Goal: Entertainment & Leisure: Browse casually

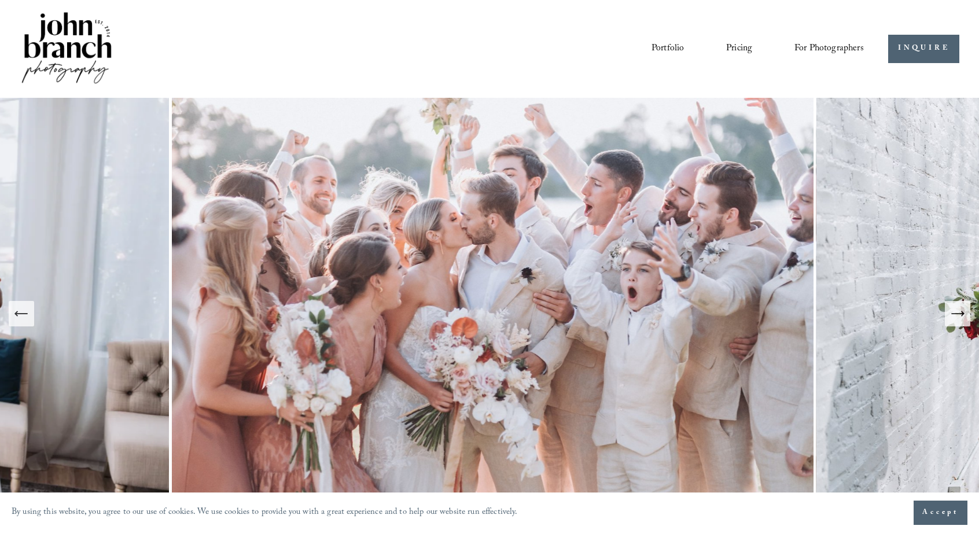
click at [957, 318] on icon "Next Slide" at bounding box center [958, 314] width 16 height 16
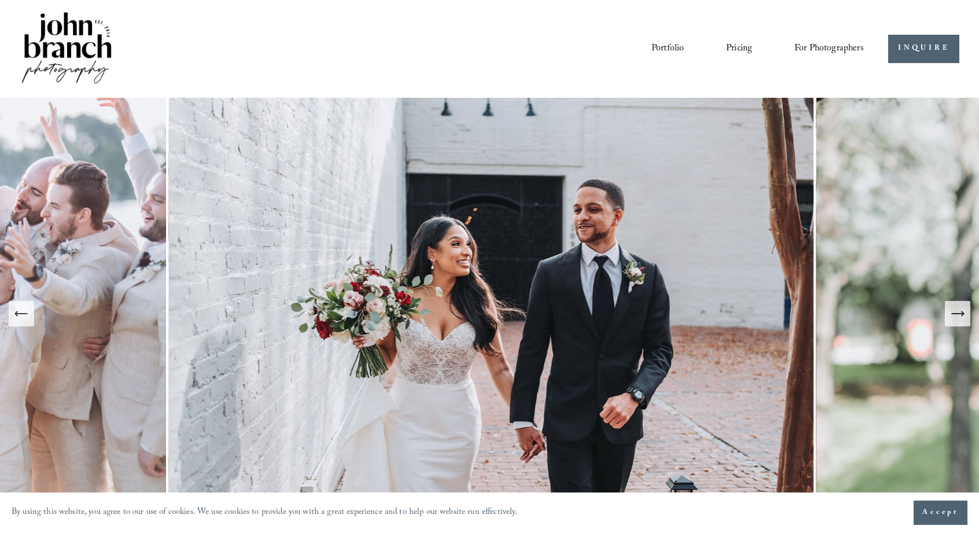
click at [957, 318] on icon "Next Slide" at bounding box center [958, 314] width 16 height 16
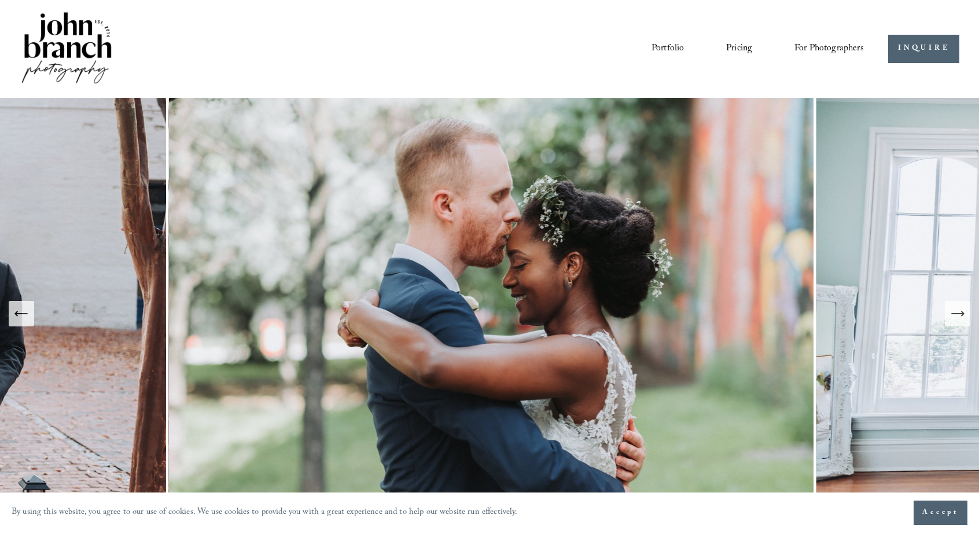
click at [957, 318] on icon "Next Slide" at bounding box center [958, 314] width 16 height 16
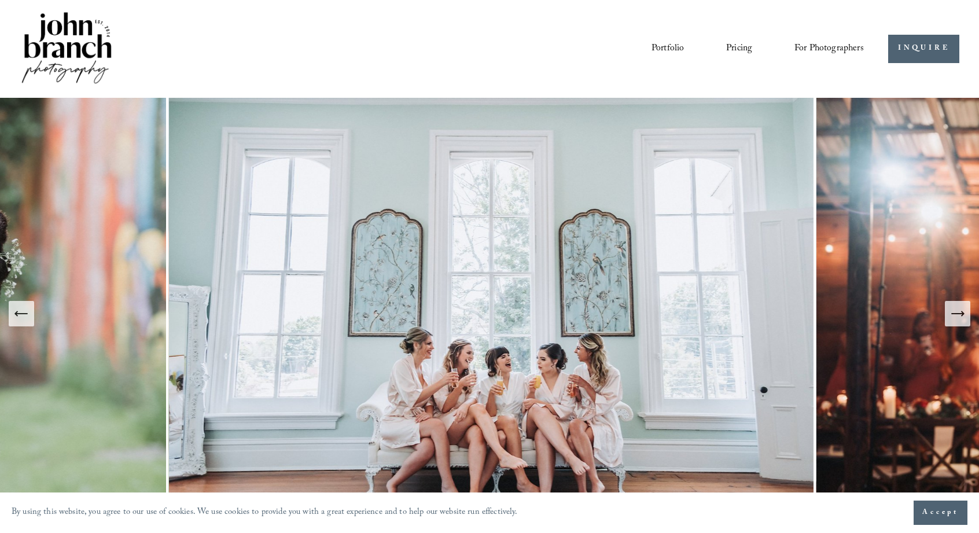
click at [957, 318] on icon "Next Slide" at bounding box center [958, 314] width 16 height 16
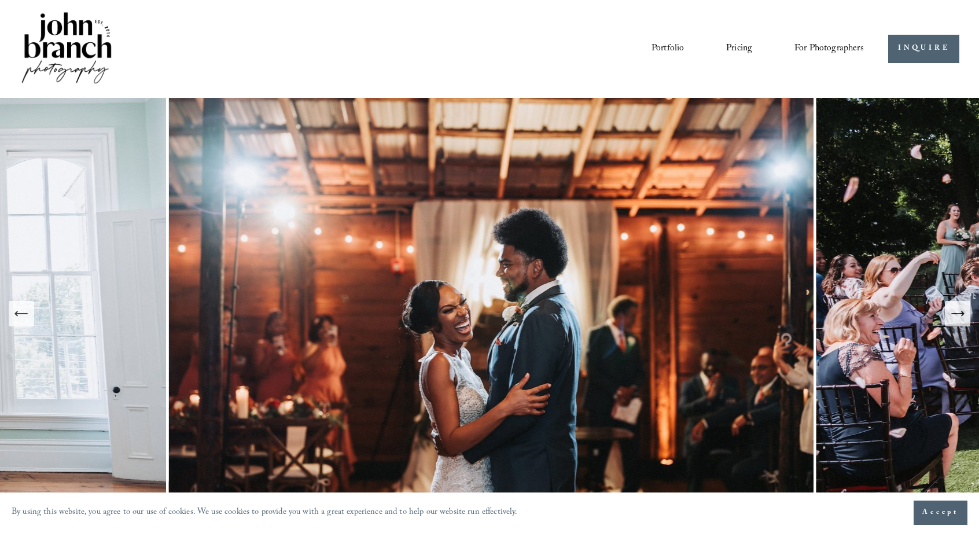
click at [957, 318] on icon "Next Slide" at bounding box center [958, 314] width 16 height 16
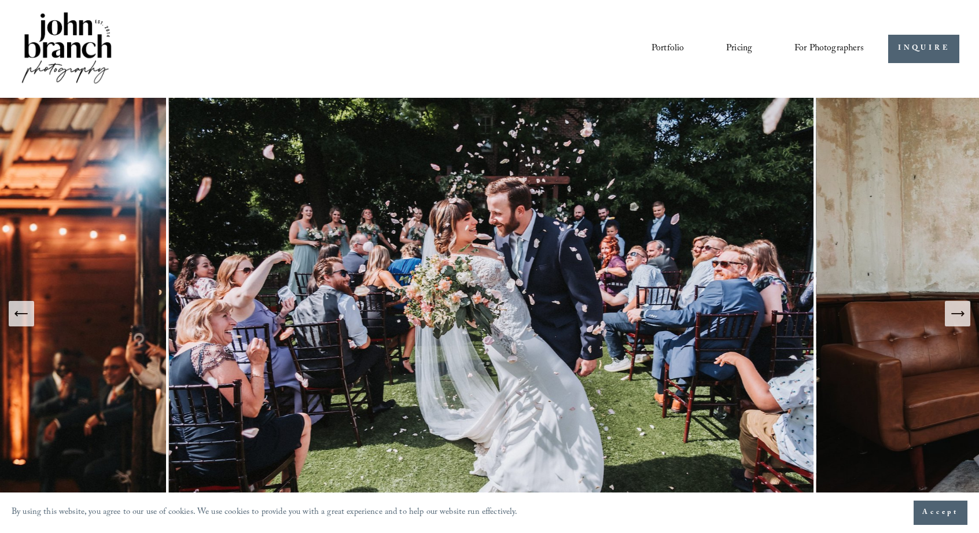
click at [957, 318] on icon "Next Slide" at bounding box center [958, 314] width 16 height 16
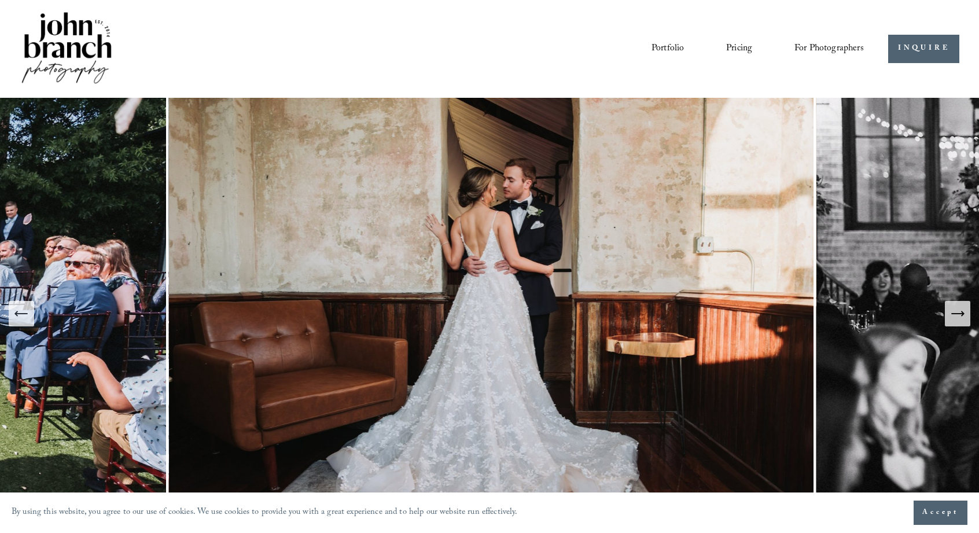
click at [957, 318] on icon "Next Slide" at bounding box center [958, 314] width 16 height 16
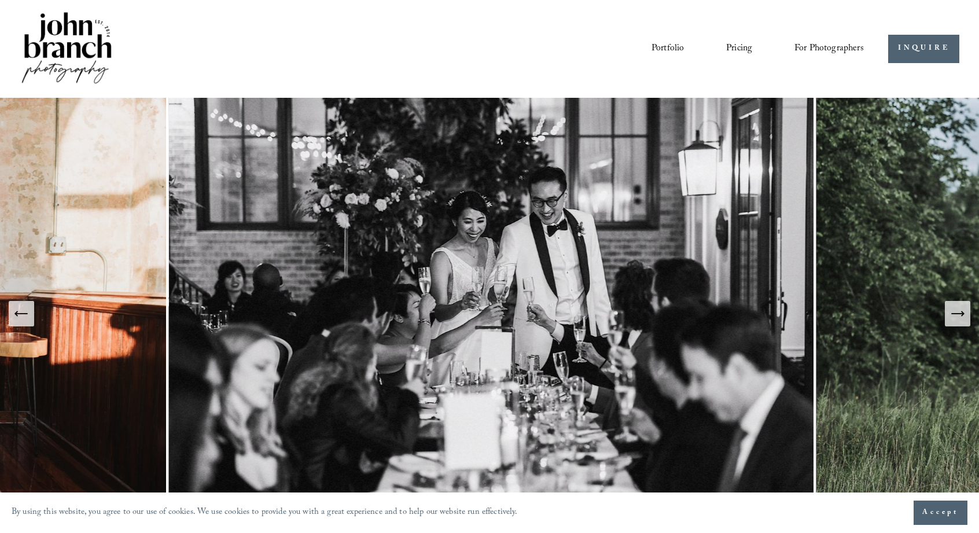
click at [957, 318] on icon "Next Slide" at bounding box center [958, 314] width 16 height 16
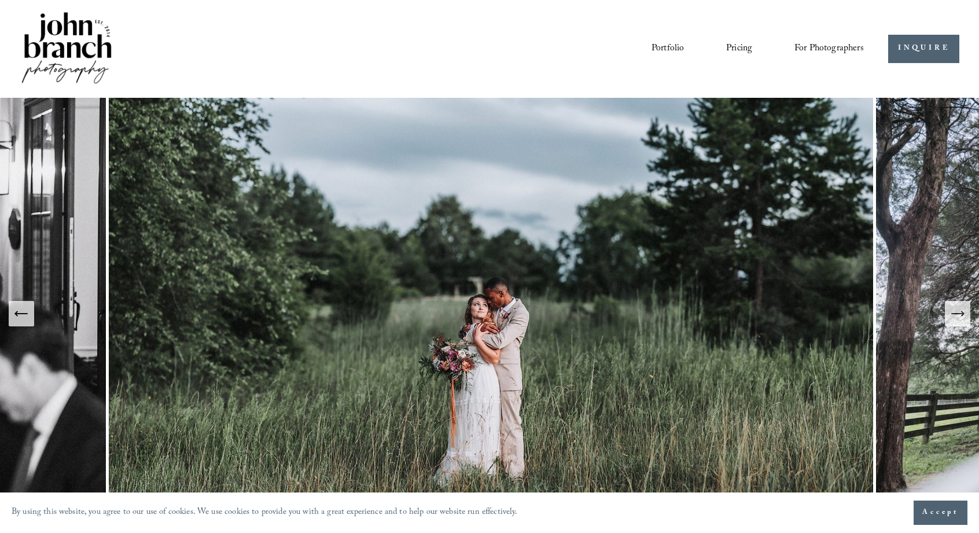
click at [957, 318] on icon "Next Slide" at bounding box center [958, 314] width 16 height 16
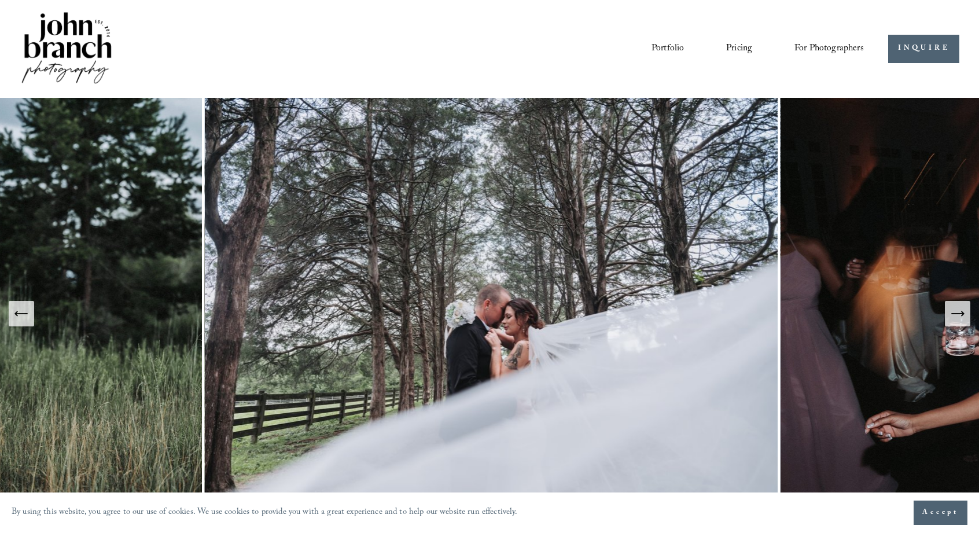
click at [23, 314] on icon "Previous Slide" at bounding box center [22, 314] width 12 height 0
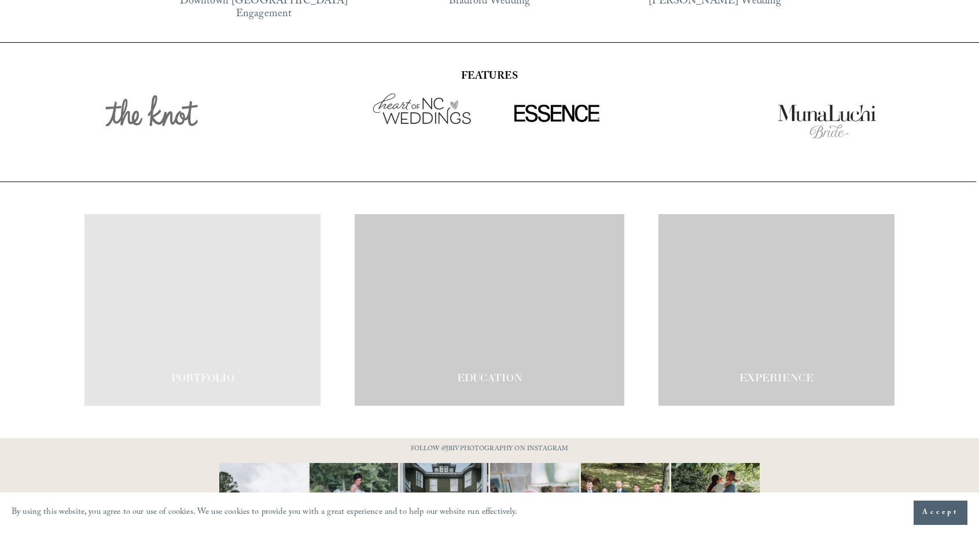
scroll to position [1975, 0]
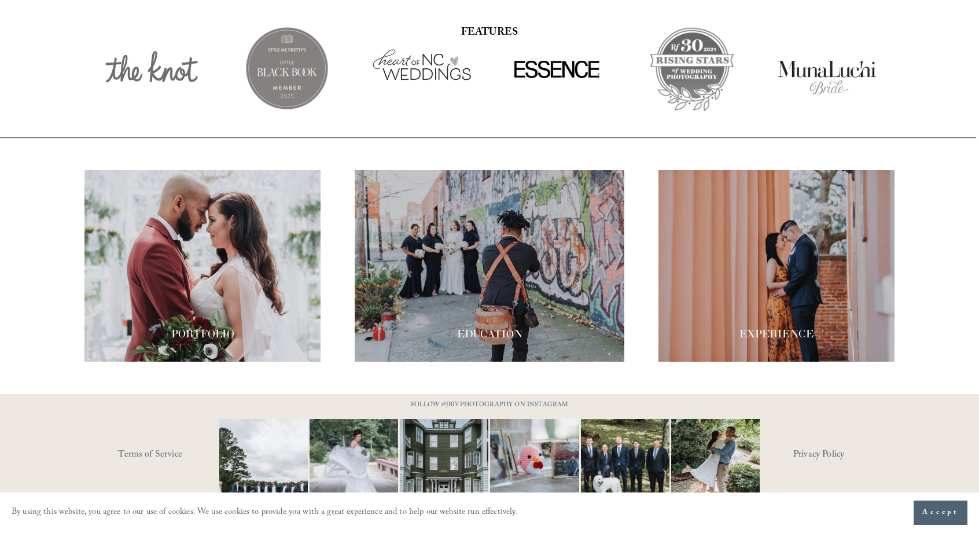
click at [225, 289] on div at bounding box center [202, 266] width 236 height 192
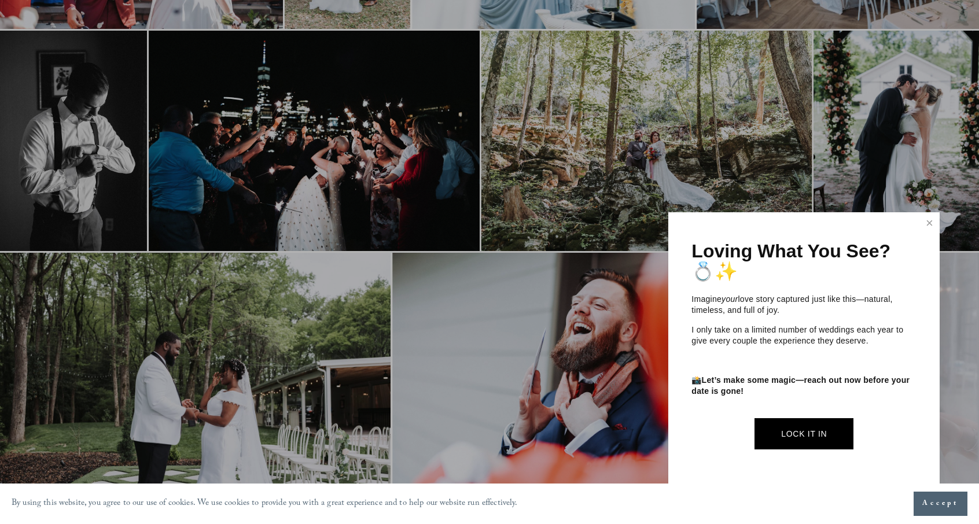
scroll to position [1970, 0]
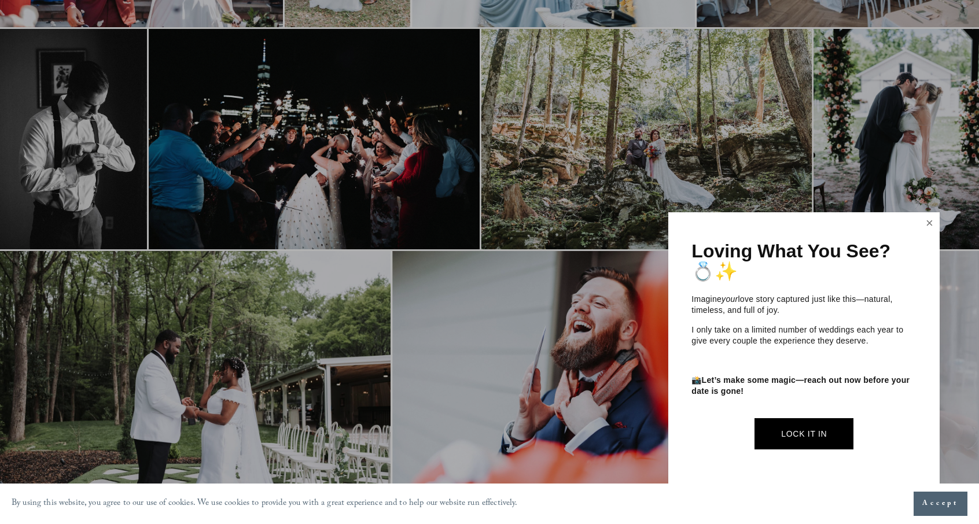
click at [930, 222] on link "Close" at bounding box center [929, 223] width 17 height 19
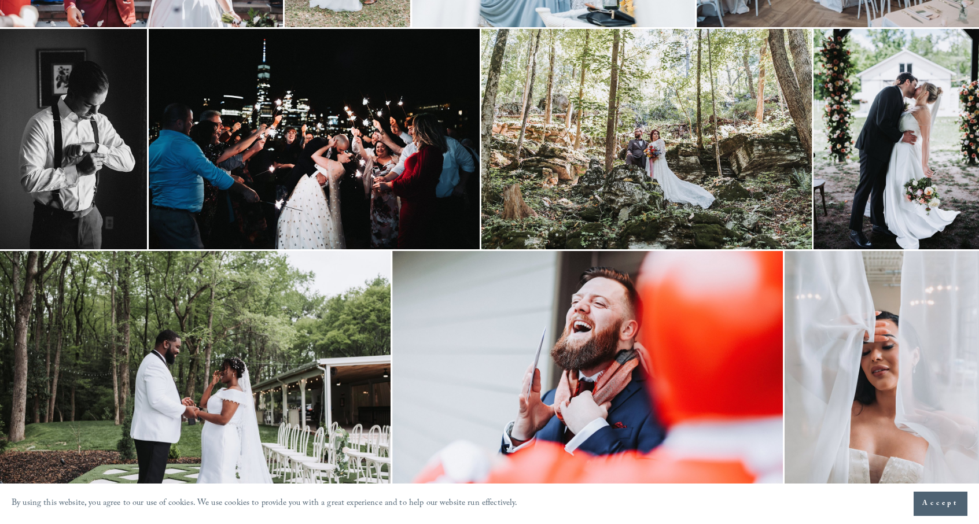
click at [782, 172] on img at bounding box center [646, 139] width 331 height 220
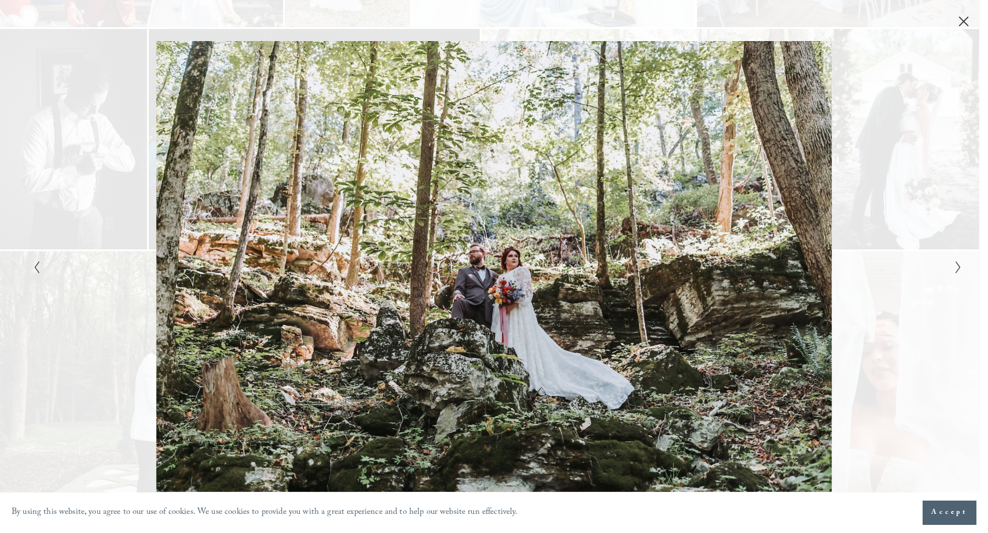
click at [959, 23] on icon "Close" at bounding box center [964, 22] width 12 height 12
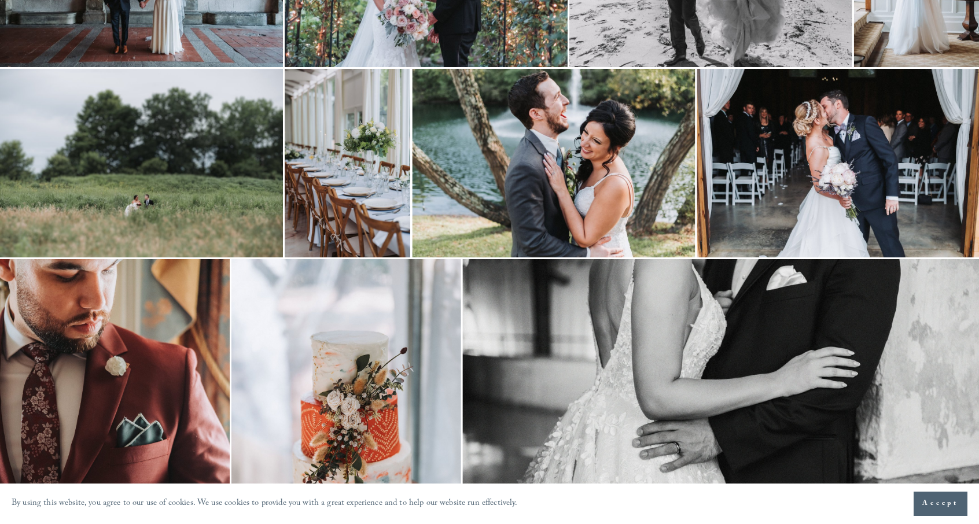
scroll to position [2610, 0]
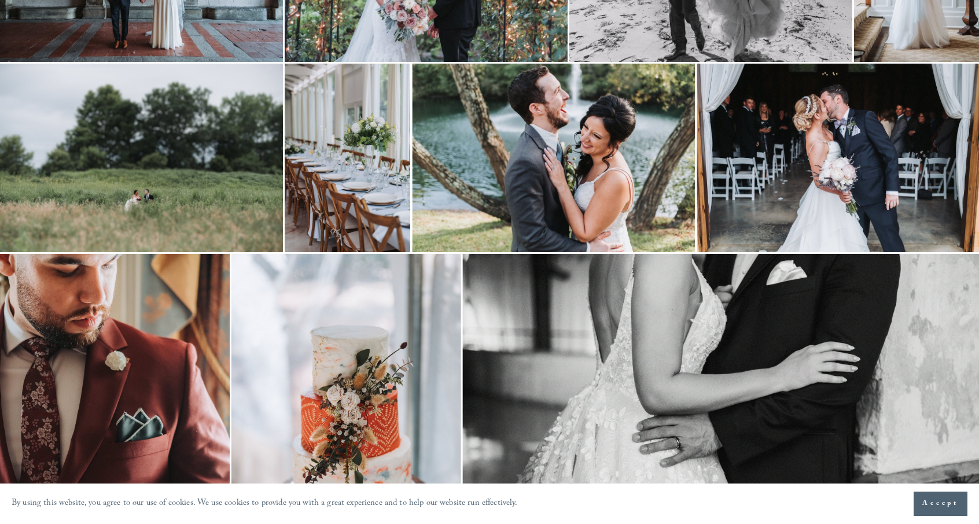
click at [83, 175] on img at bounding box center [141, 158] width 283 height 189
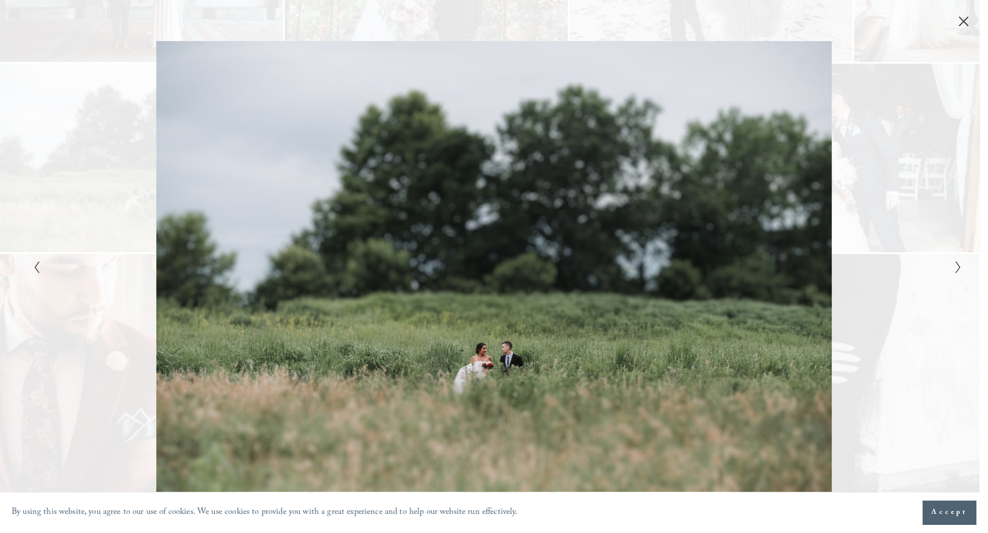
click at [961, 16] on icon "Close" at bounding box center [964, 22] width 12 height 12
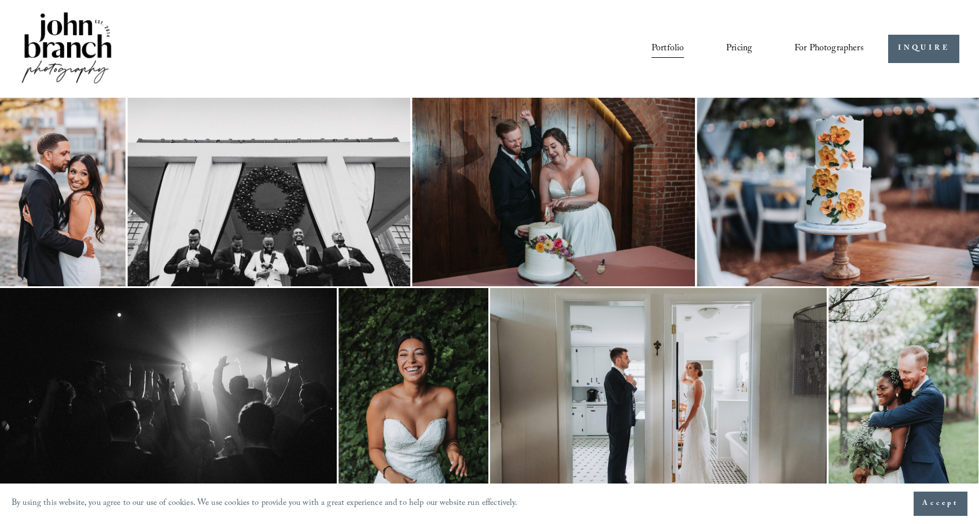
click at [583, 167] on img at bounding box center [553, 192] width 283 height 189
